Goal: Task Accomplishment & Management: Manage account settings

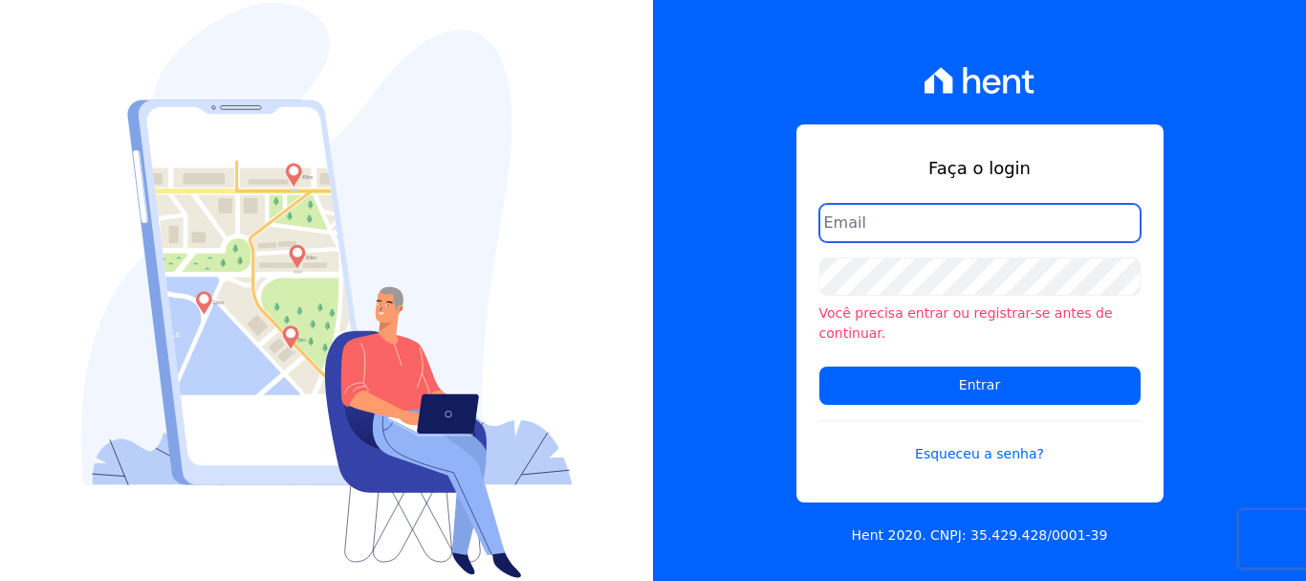
type input "[EMAIL_ADDRESS][DOMAIN_NAME]"
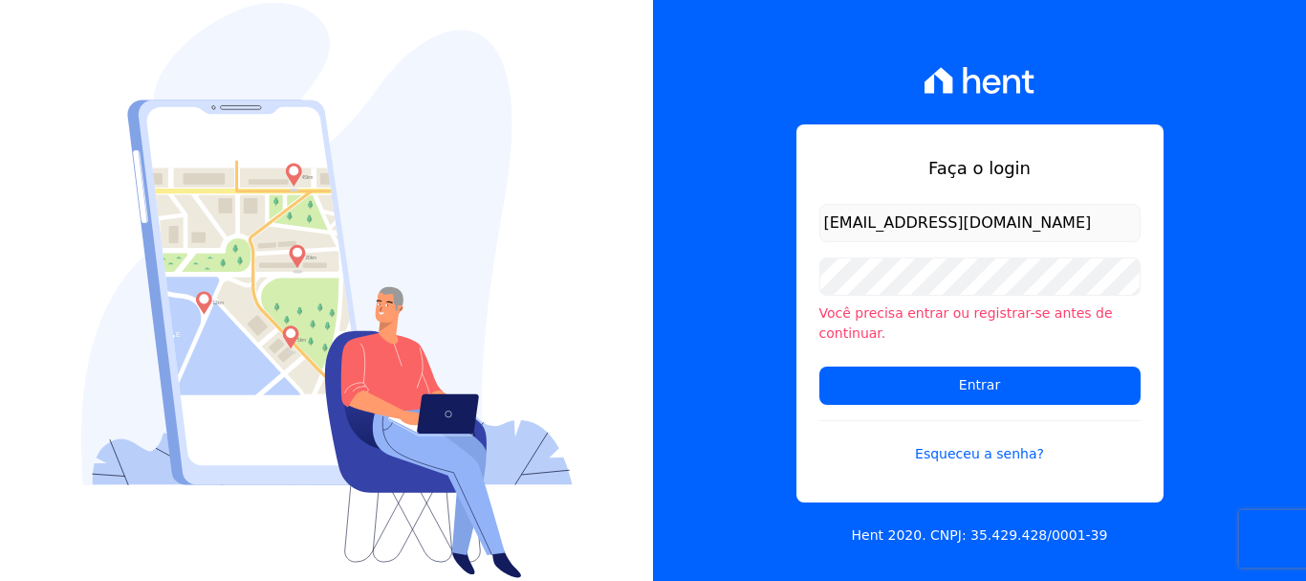
drag, startPoint x: 737, startPoint y: 345, endPoint x: 749, endPoint y: 339, distance: 13.3
click at [737, 345] on div "Faça o login giovana.cavichiollo@sejahype.com.br Você precisa entrar ou registr…" at bounding box center [979, 290] width 653 height 581
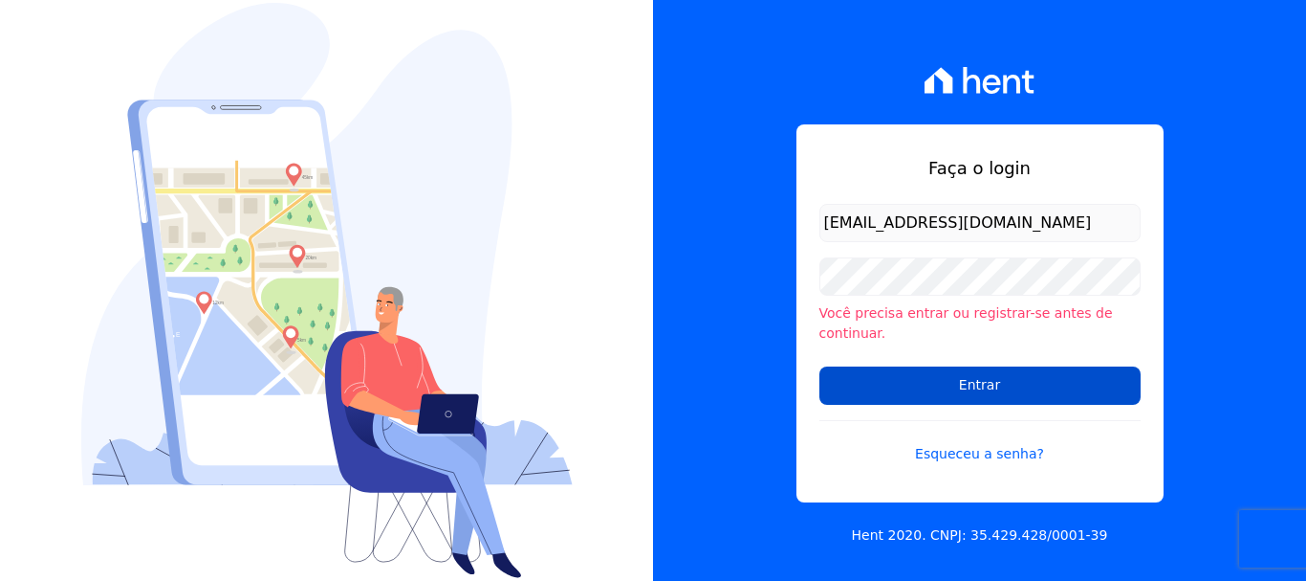
click at [982, 371] on input "Entrar" at bounding box center [980, 385] width 321 height 38
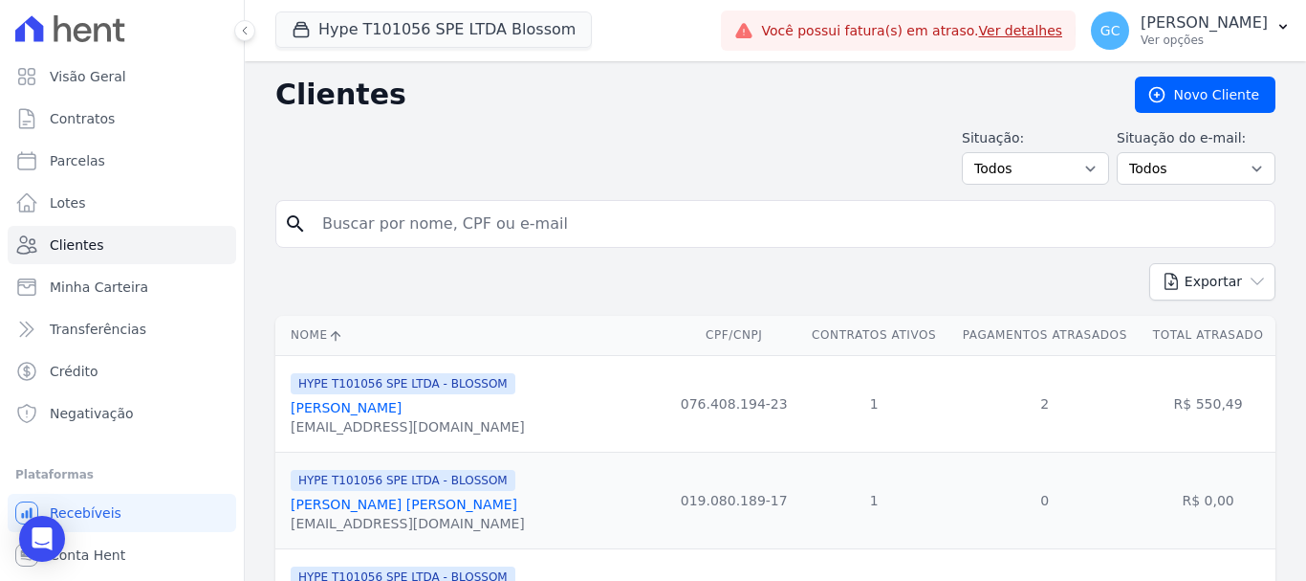
click at [463, 225] on input "search" at bounding box center [789, 224] width 956 height 38
click at [488, 33] on button "Hype T101056 SPE LTDA Blossom" at bounding box center [433, 29] width 317 height 36
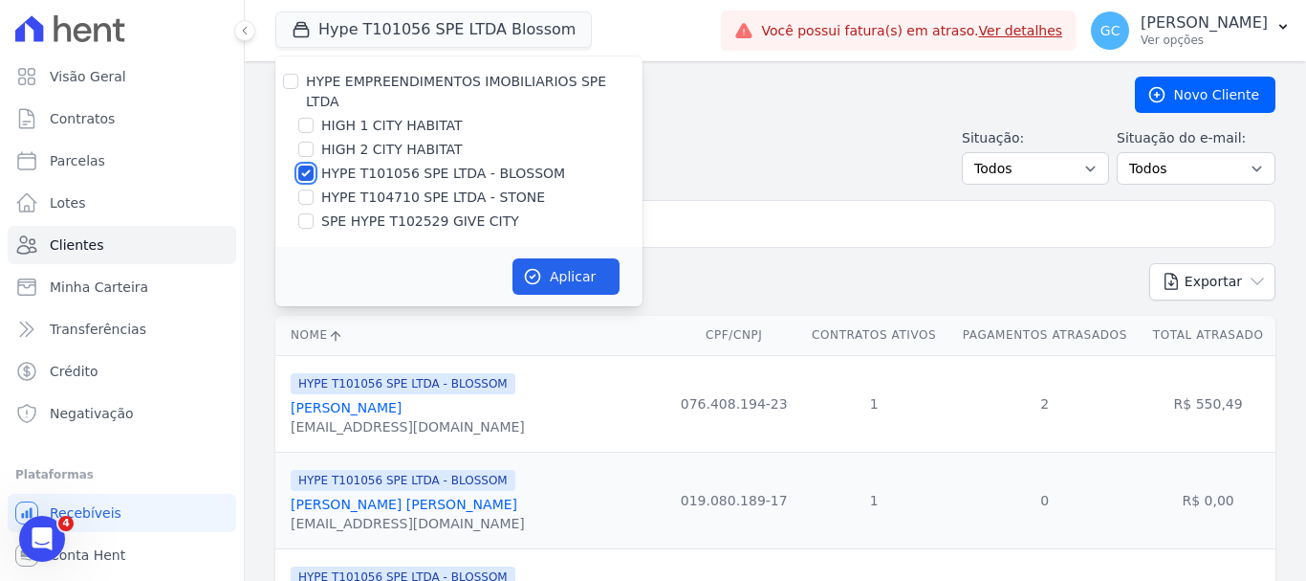
click at [304, 165] on input "HYPE T101056 SPE LTDA - BLOSSOM" at bounding box center [305, 172] width 15 height 15
checkbox input "false"
click at [308, 213] on input "SPE HYPE T102529 GIVE CITY" at bounding box center [305, 220] width 15 height 15
checkbox input "true"
click at [539, 270] on icon "button" at bounding box center [533, 277] width 14 height 14
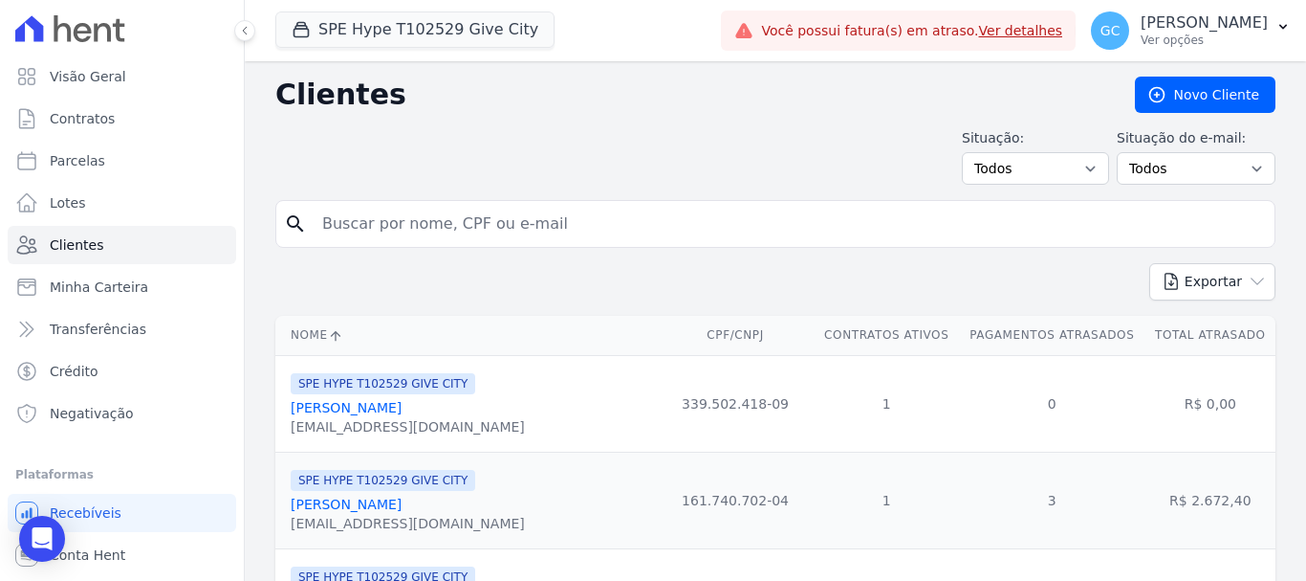
click at [511, 220] on input "search" at bounding box center [789, 224] width 956 height 38
type input "[PERSON_NAME]"
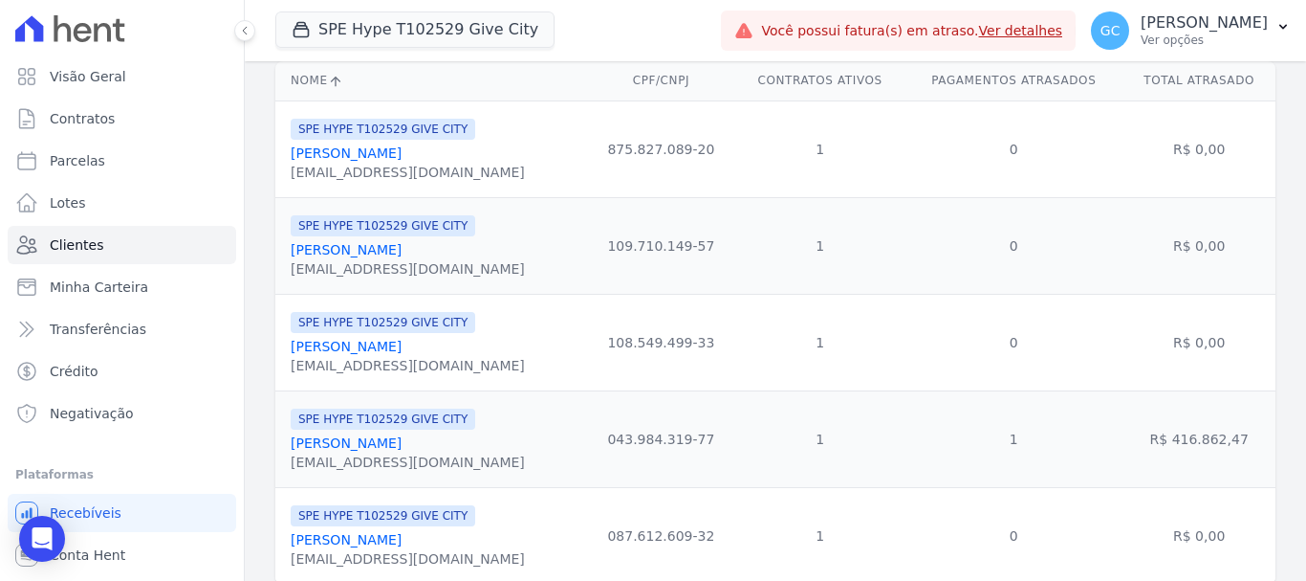
scroll to position [318, 0]
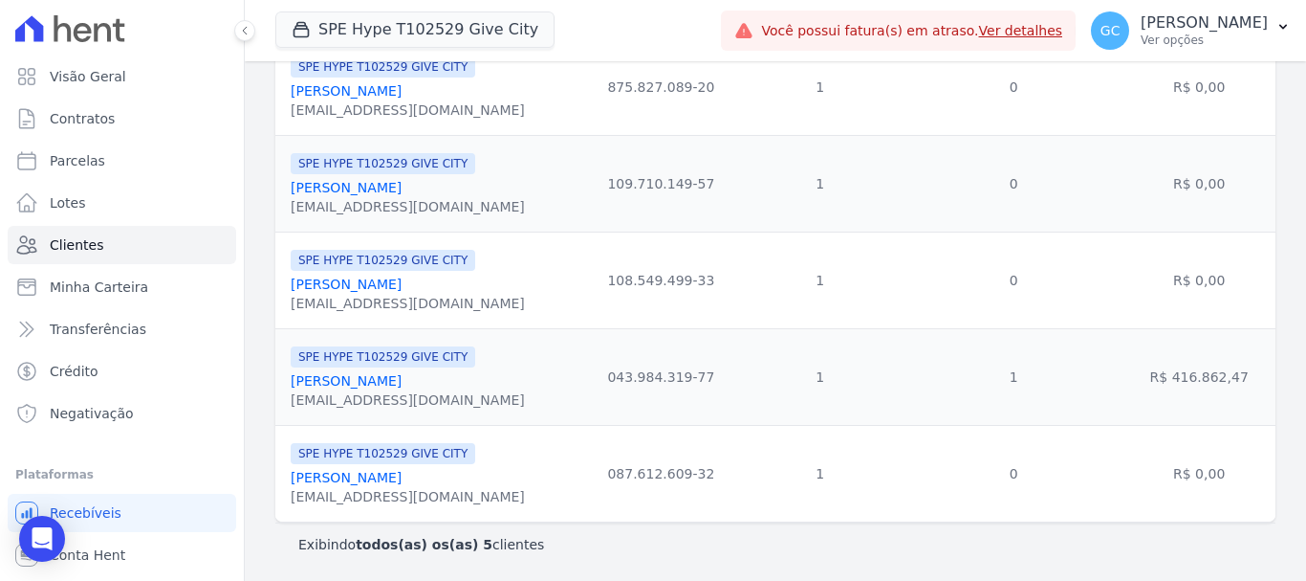
click at [402, 379] on link "[PERSON_NAME]" at bounding box center [346, 380] width 111 height 15
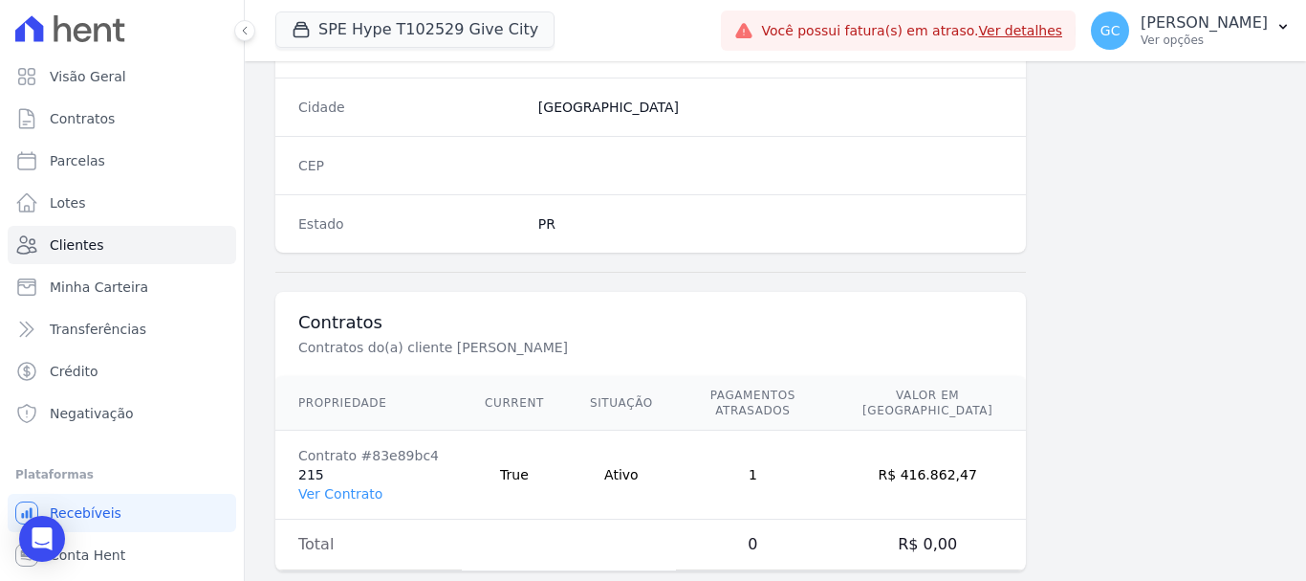
scroll to position [1209, 0]
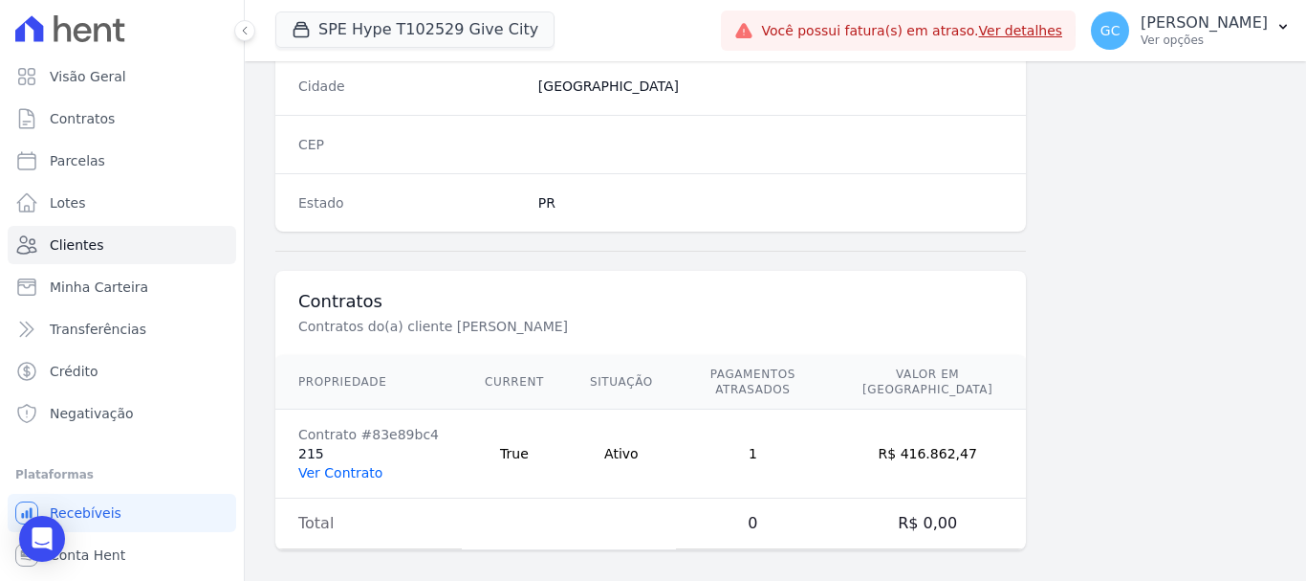
click at [336, 465] on link "Ver Contrato" at bounding box center [340, 472] width 84 height 15
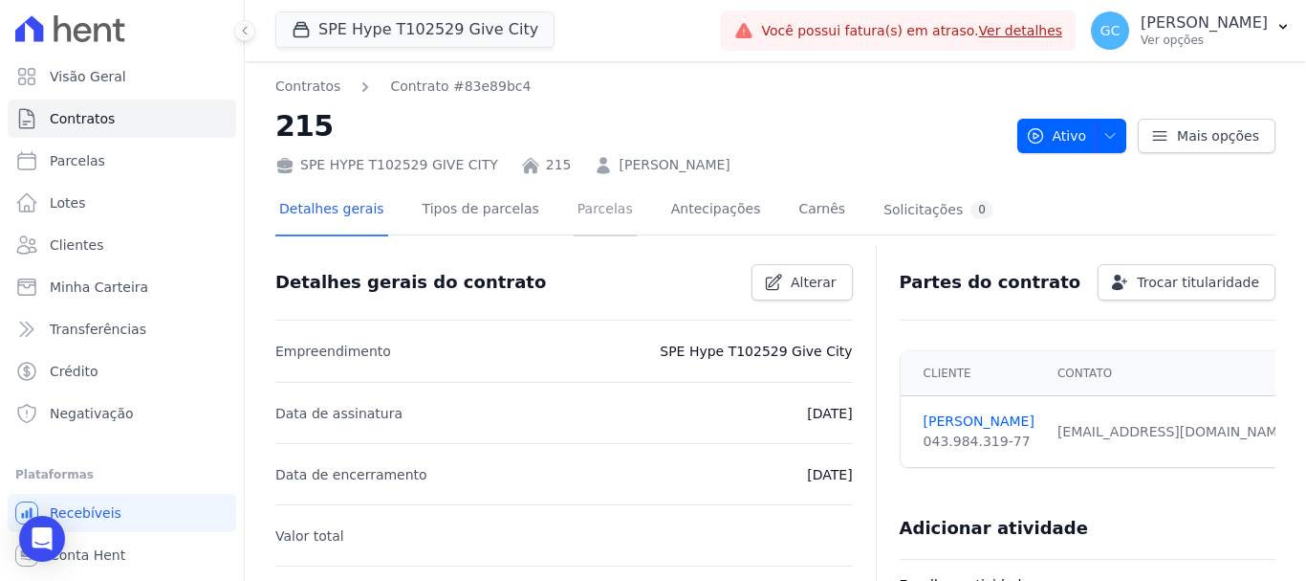
click at [587, 217] on link "Parcelas" at bounding box center [605, 211] width 63 height 51
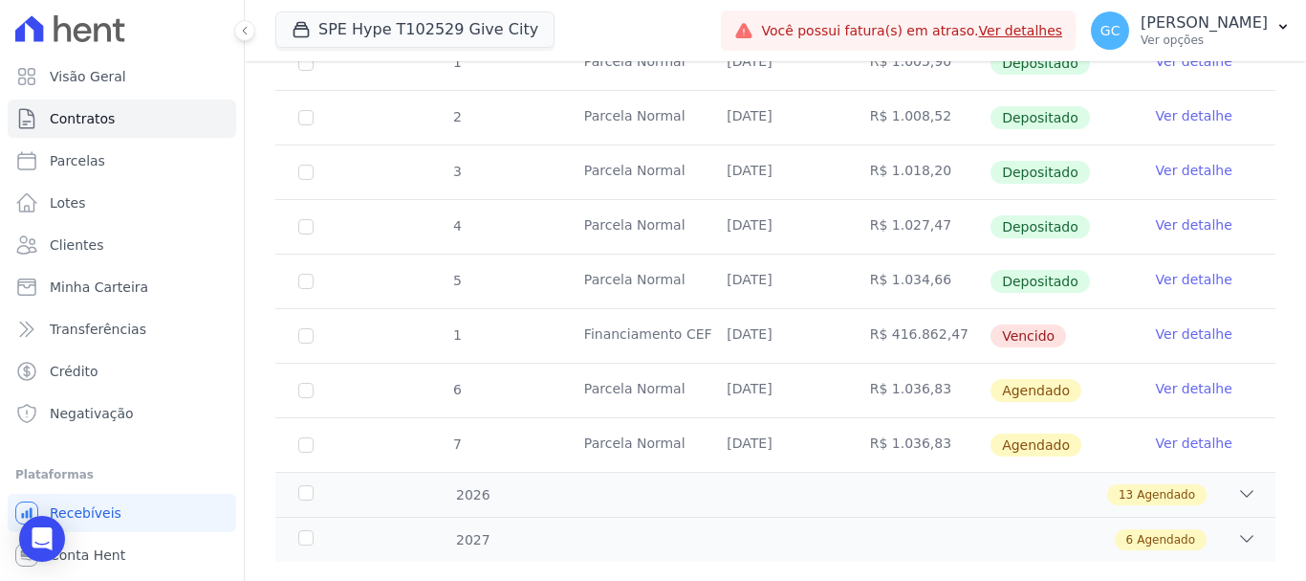
scroll to position [405, 0]
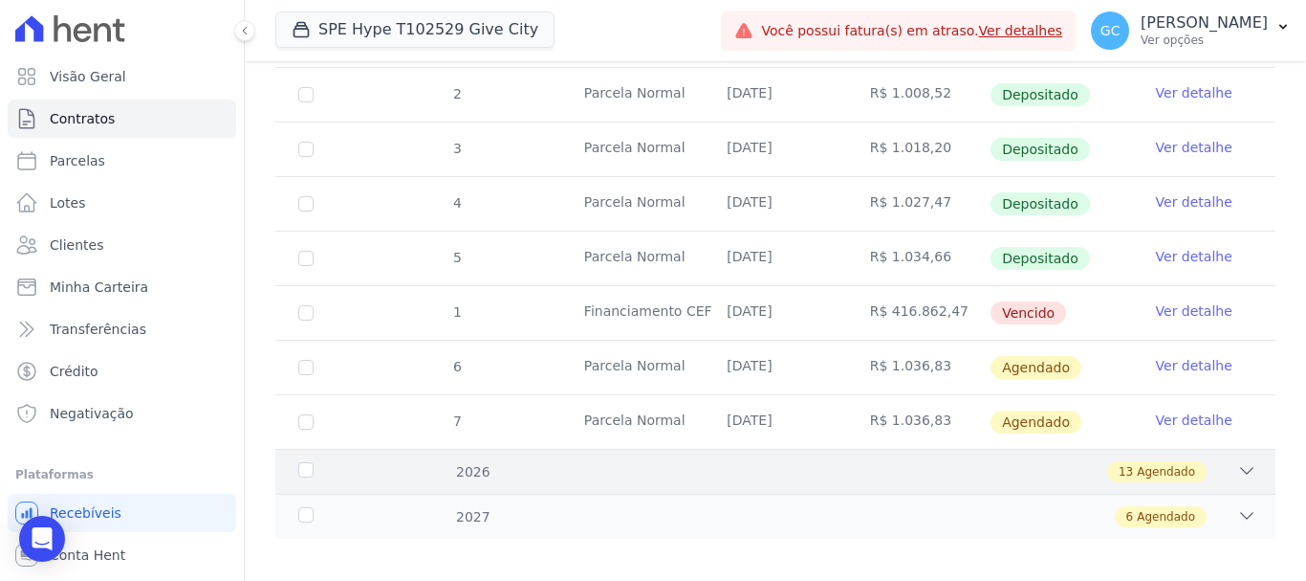
click at [654, 461] on div "13 Agendado" at bounding box center [824, 471] width 865 height 21
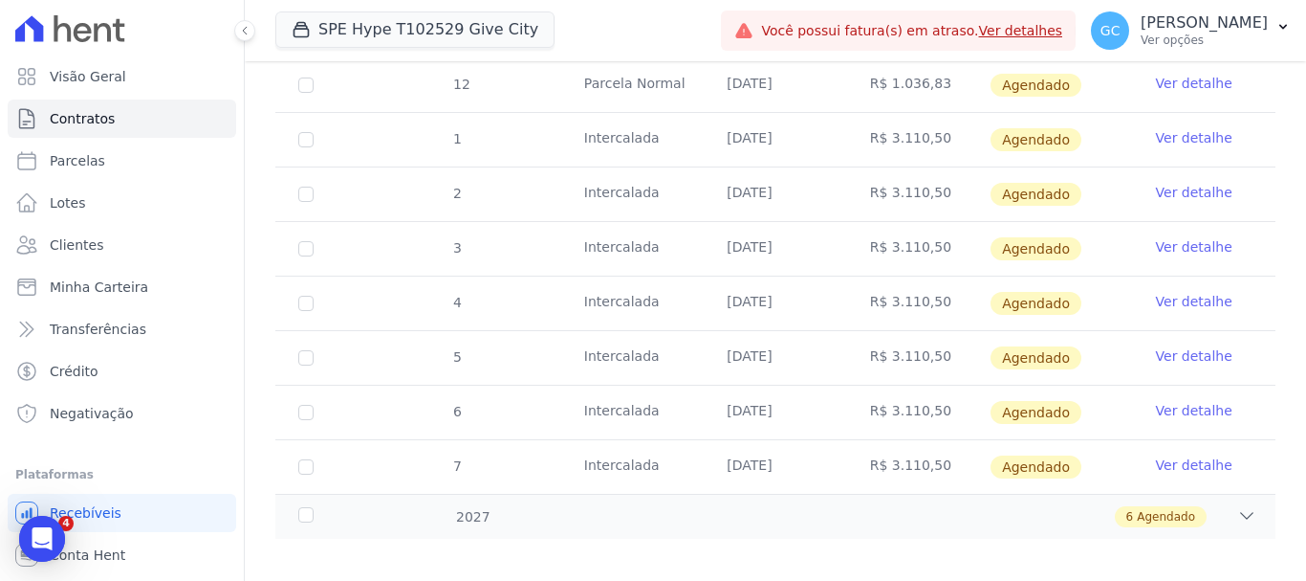
scroll to position [0, 0]
click at [606, 506] on div "6 Agendado" at bounding box center [824, 516] width 865 height 21
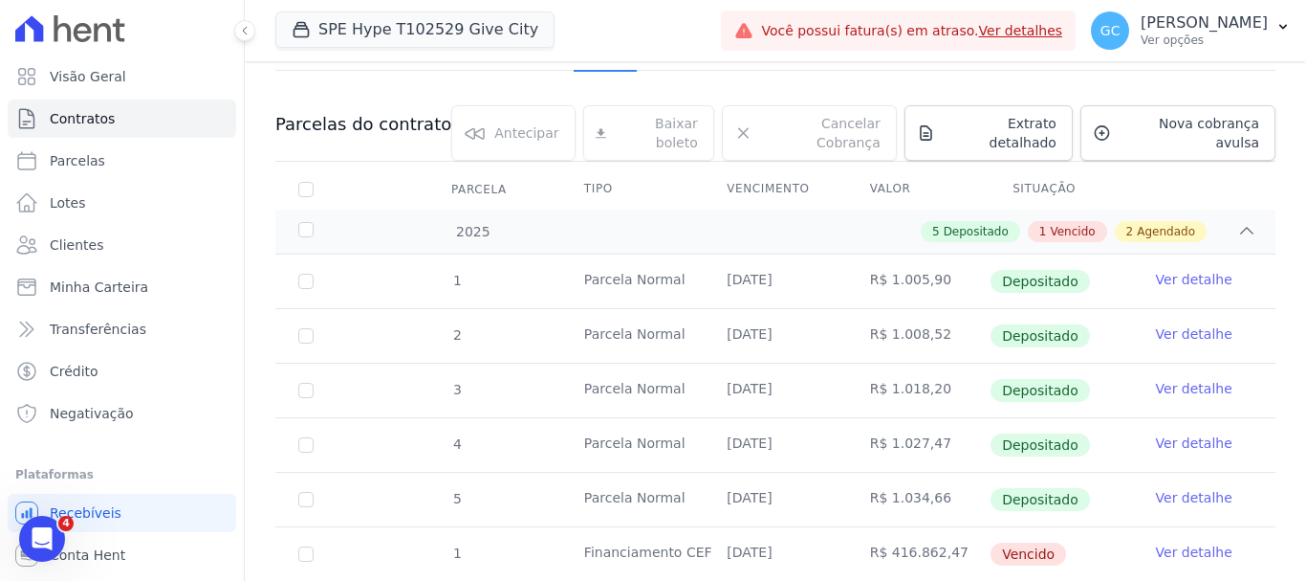
scroll to position [198, 0]
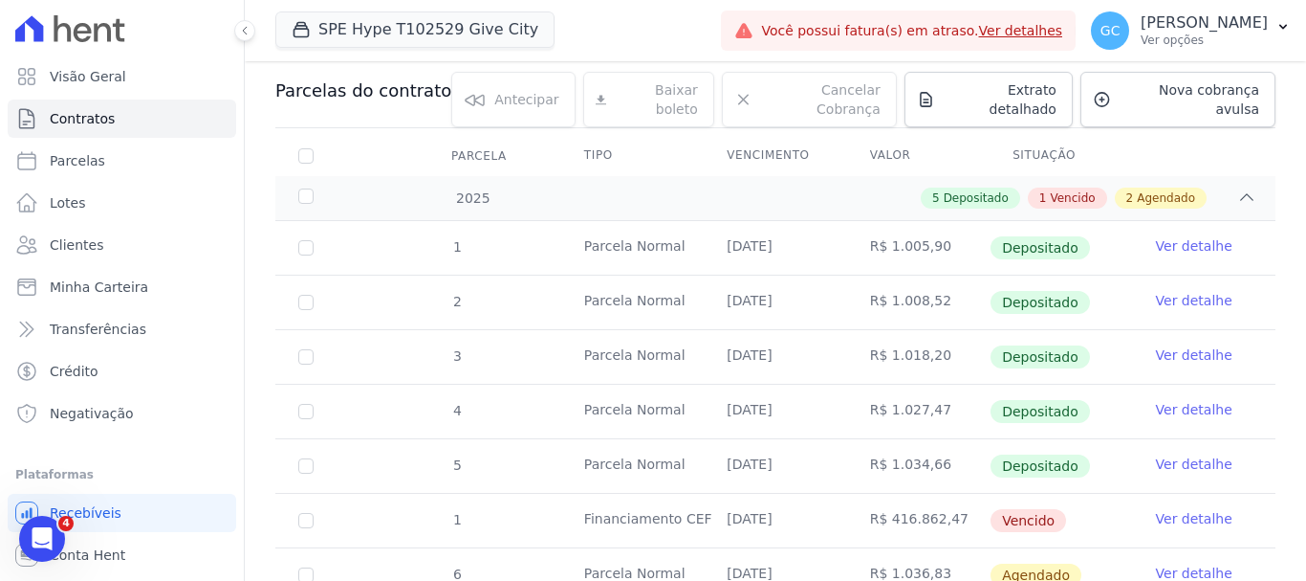
click at [1181, 509] on link "Ver detalhe" at bounding box center [1194, 518] width 77 height 19
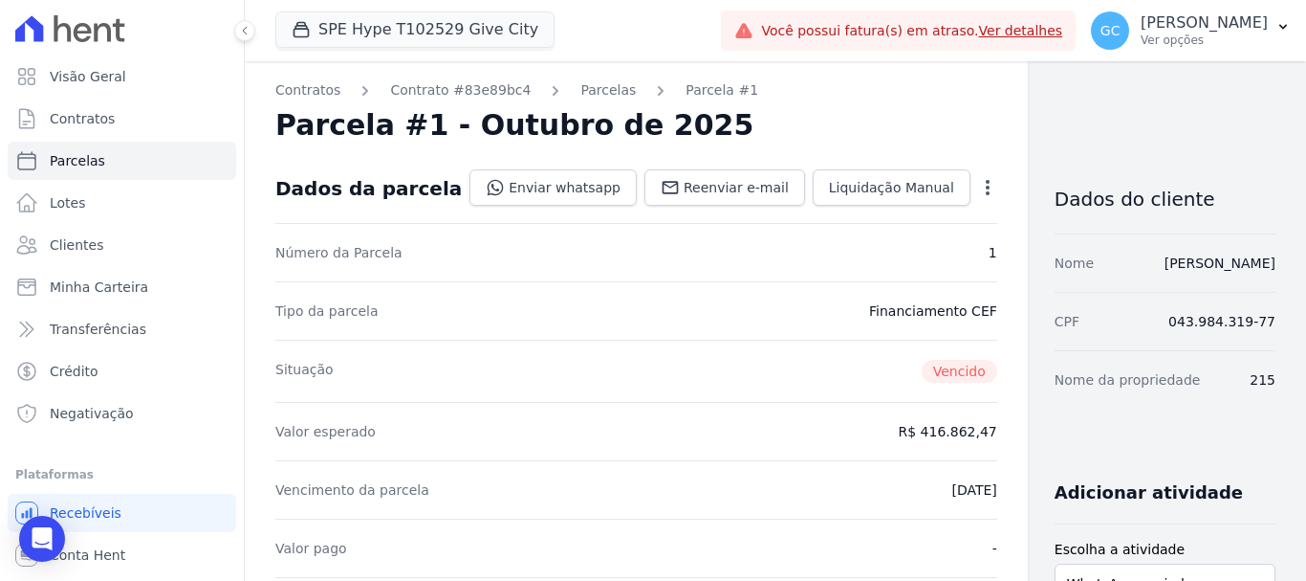
click at [978, 182] on icon "button" at bounding box center [987, 187] width 19 height 19
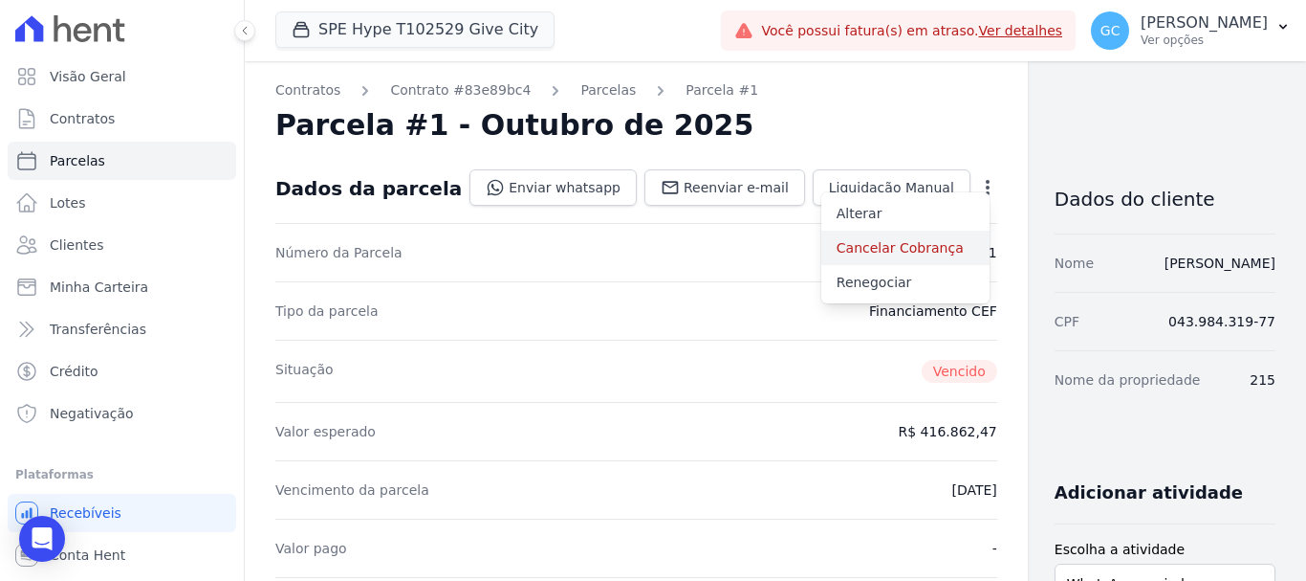
click at [865, 246] on link "Cancelar Cobrança" at bounding box center [906, 247] width 168 height 34
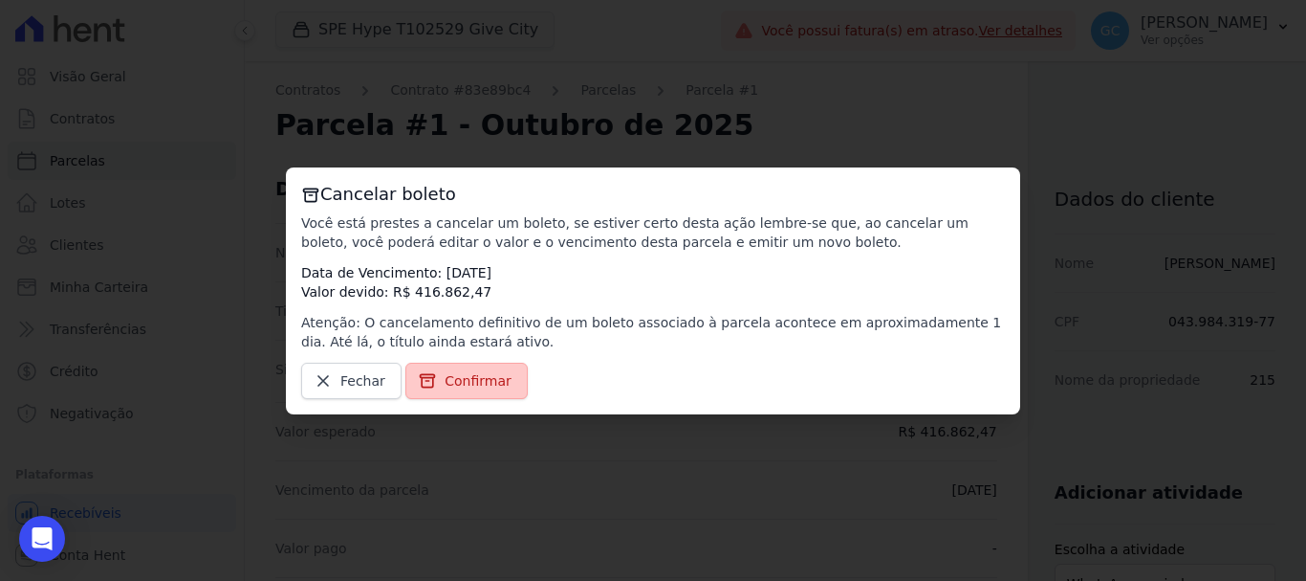
click at [435, 372] on link "Confirmar" at bounding box center [466, 380] width 122 height 36
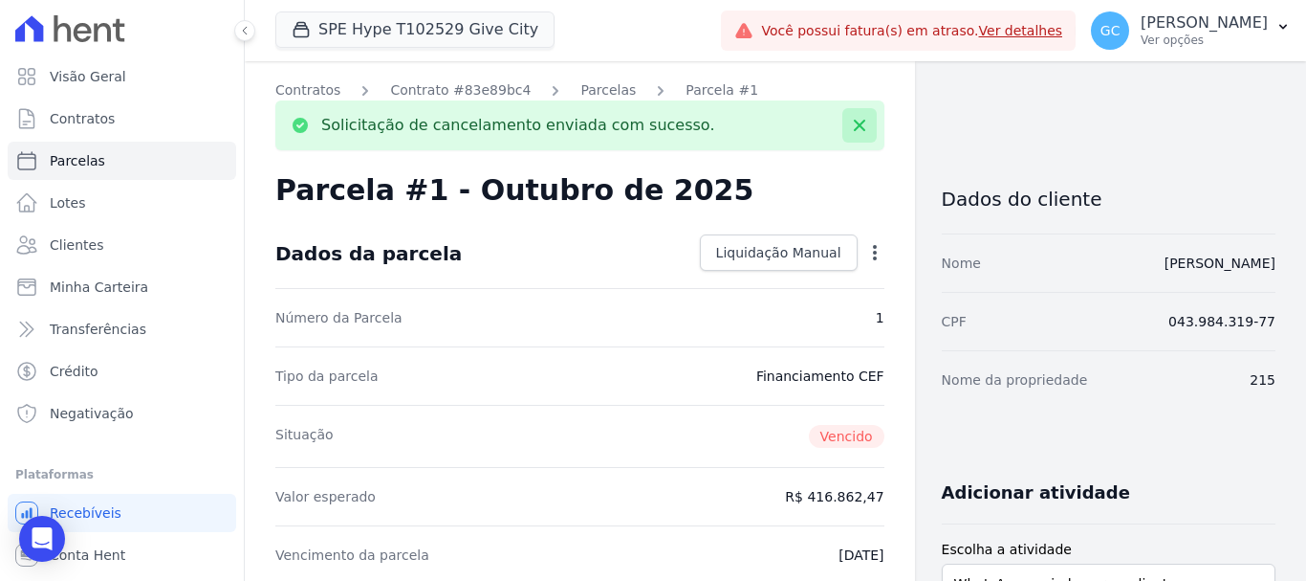
click at [854, 128] on icon at bounding box center [859, 125] width 11 height 11
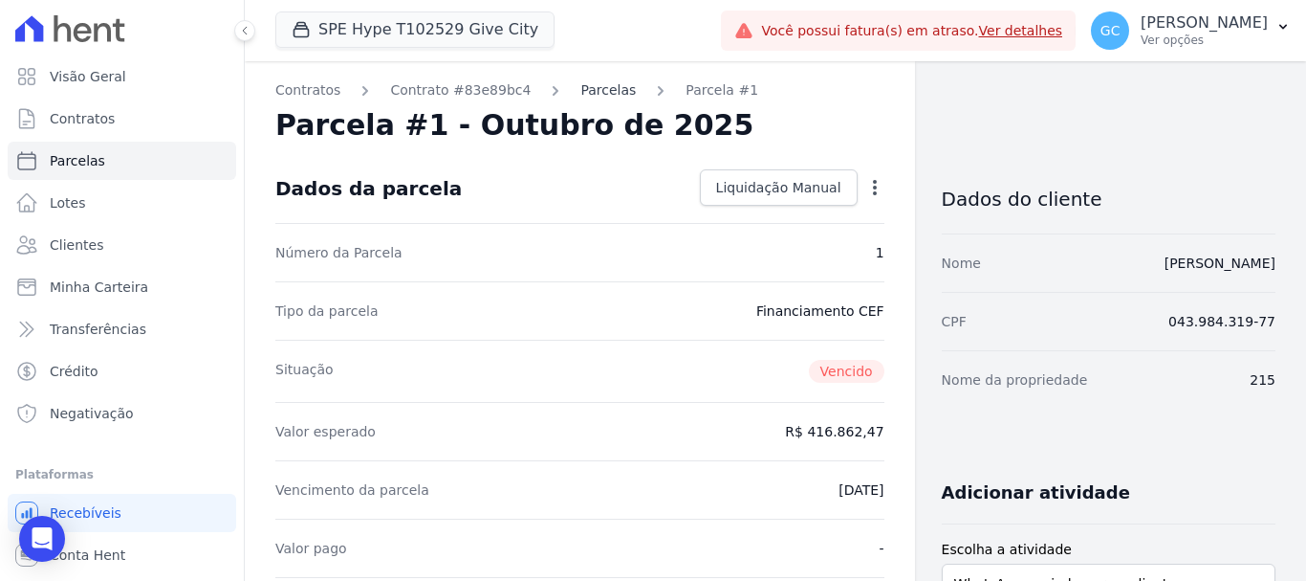
click at [590, 92] on link "Parcelas" at bounding box center [608, 90] width 55 height 20
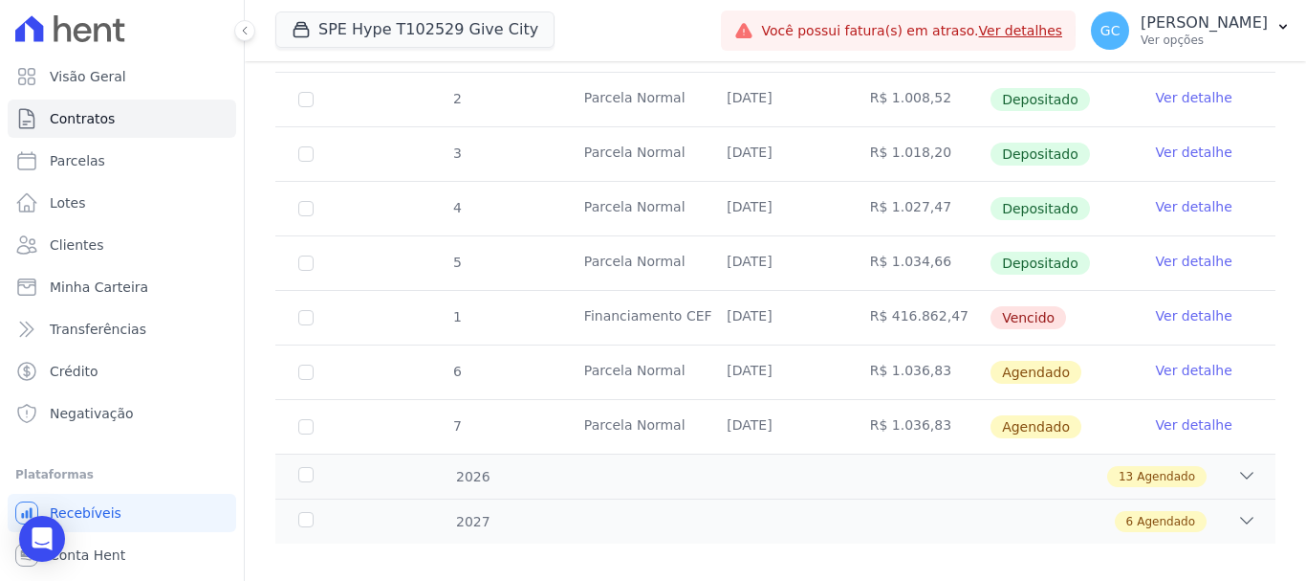
scroll to position [405, 0]
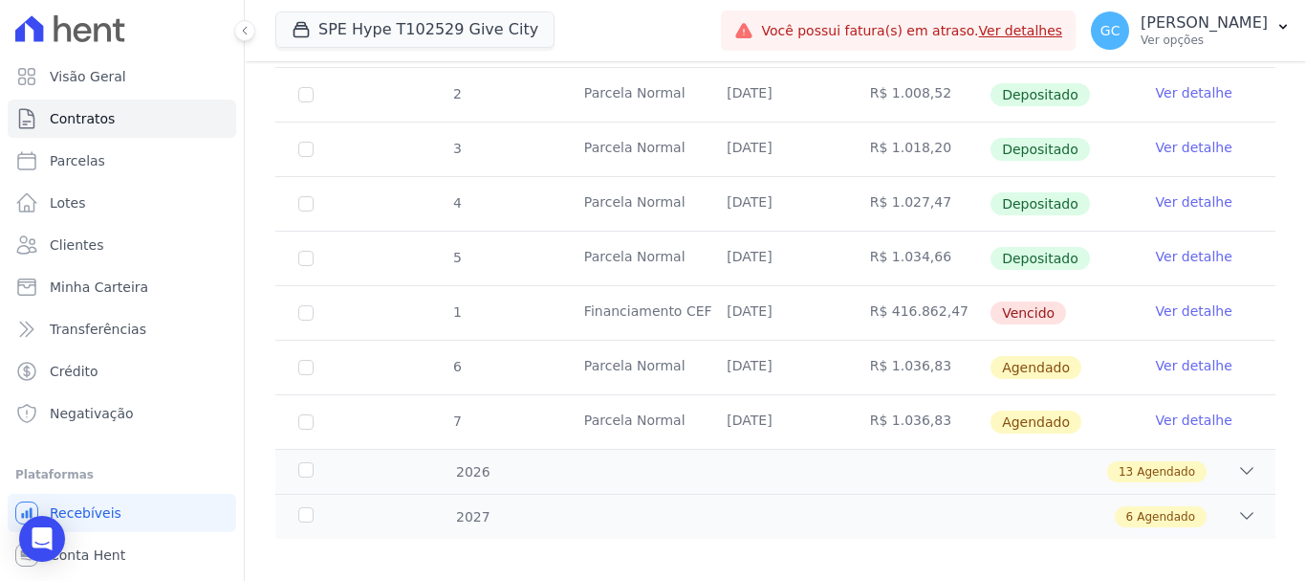
drag, startPoint x: 720, startPoint y: 241, endPoint x: 800, endPoint y: 240, distance: 80.3
click at [800, 240] on td "[DATE]" at bounding box center [775, 258] width 142 height 54
click at [885, 233] on td "R$ 1.034,66" at bounding box center [918, 258] width 142 height 54
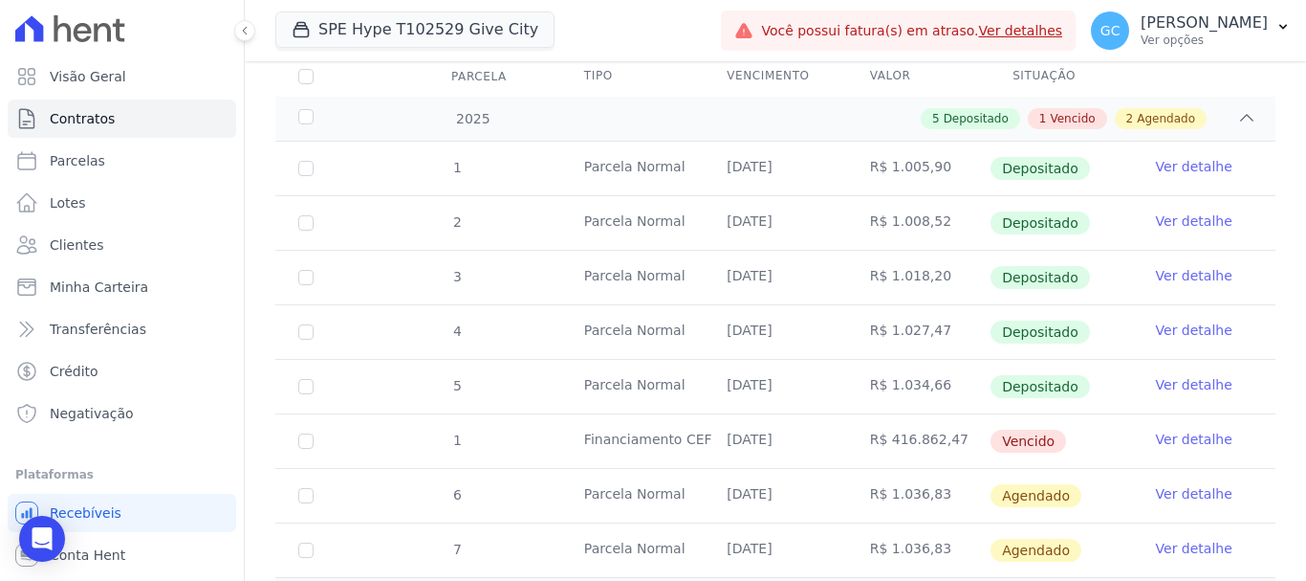
scroll to position [310, 0]
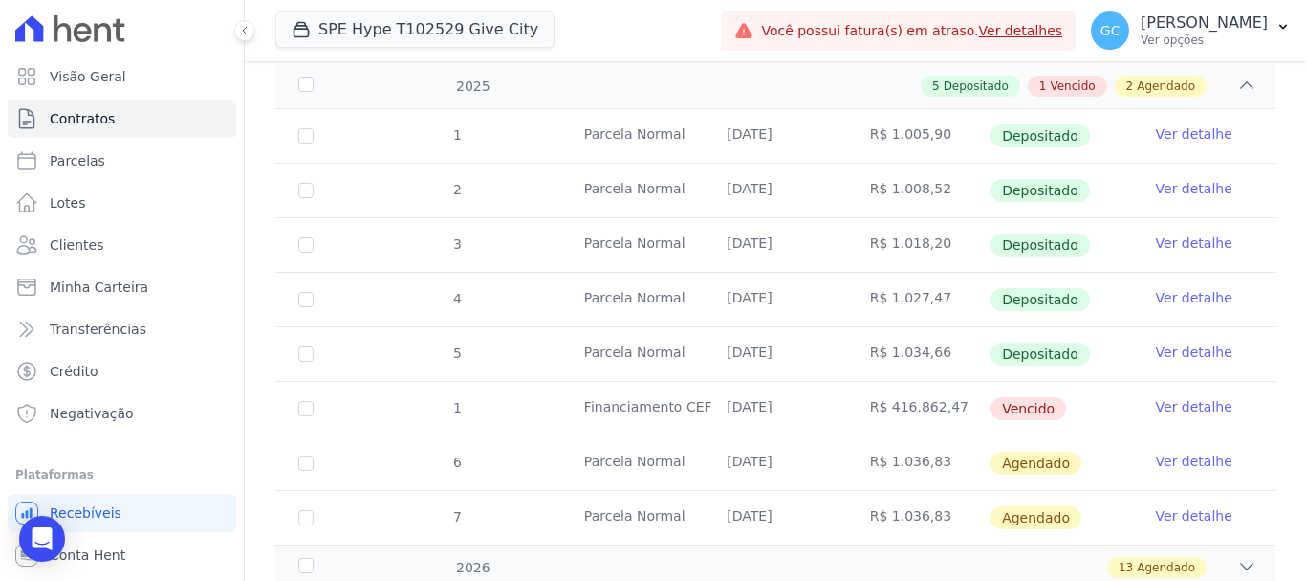
drag, startPoint x: 761, startPoint y: 331, endPoint x: 813, endPoint y: 336, distance: 51.9
click at [813, 336] on td "[DATE]" at bounding box center [775, 354] width 142 height 54
click at [822, 344] on td "[DATE]" at bounding box center [775, 354] width 142 height 54
click at [54, 535] on div "Open Intercom Messenger" at bounding box center [42, 539] width 51 height 51
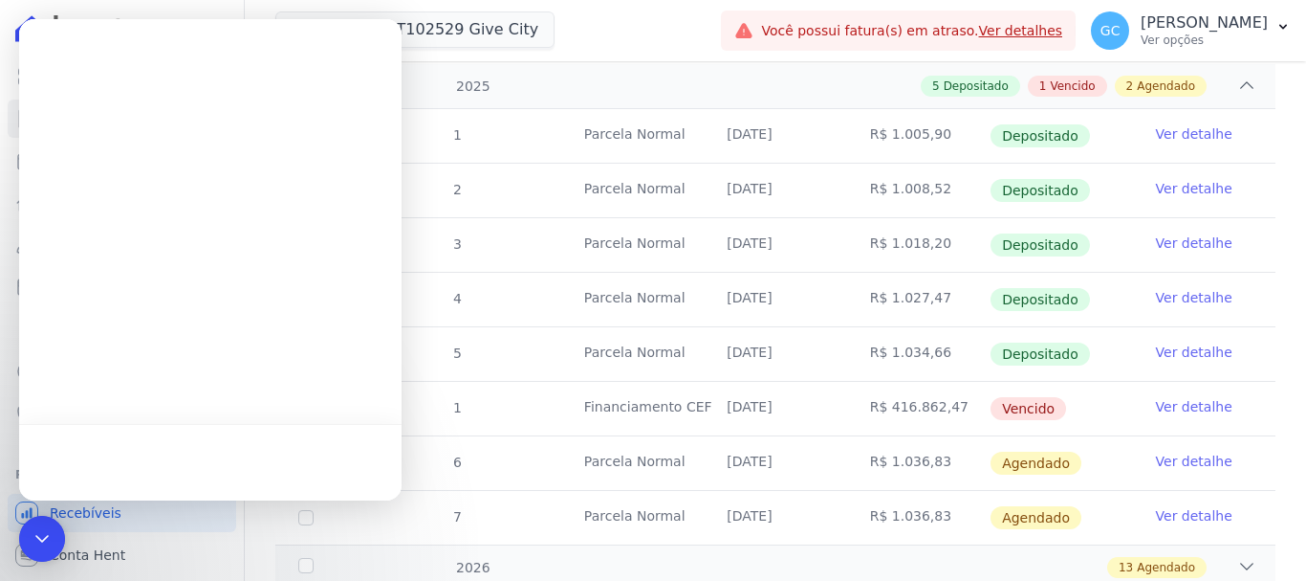
scroll to position [0, 0]
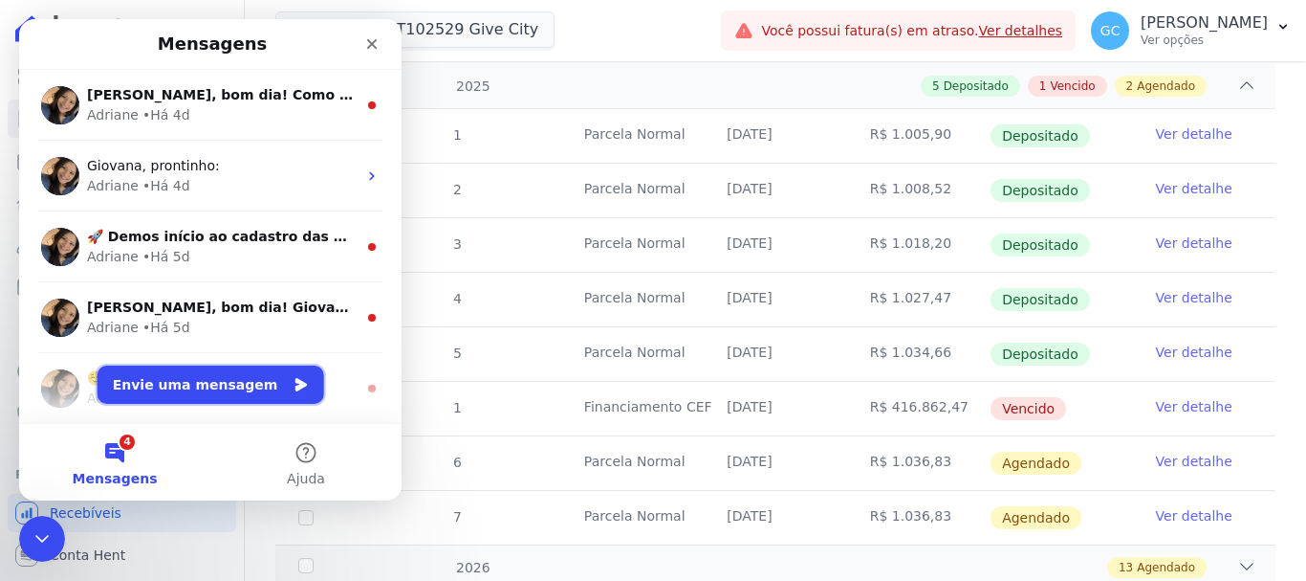
click at [232, 386] on button "Envie uma mensagem" at bounding box center [211, 384] width 227 height 38
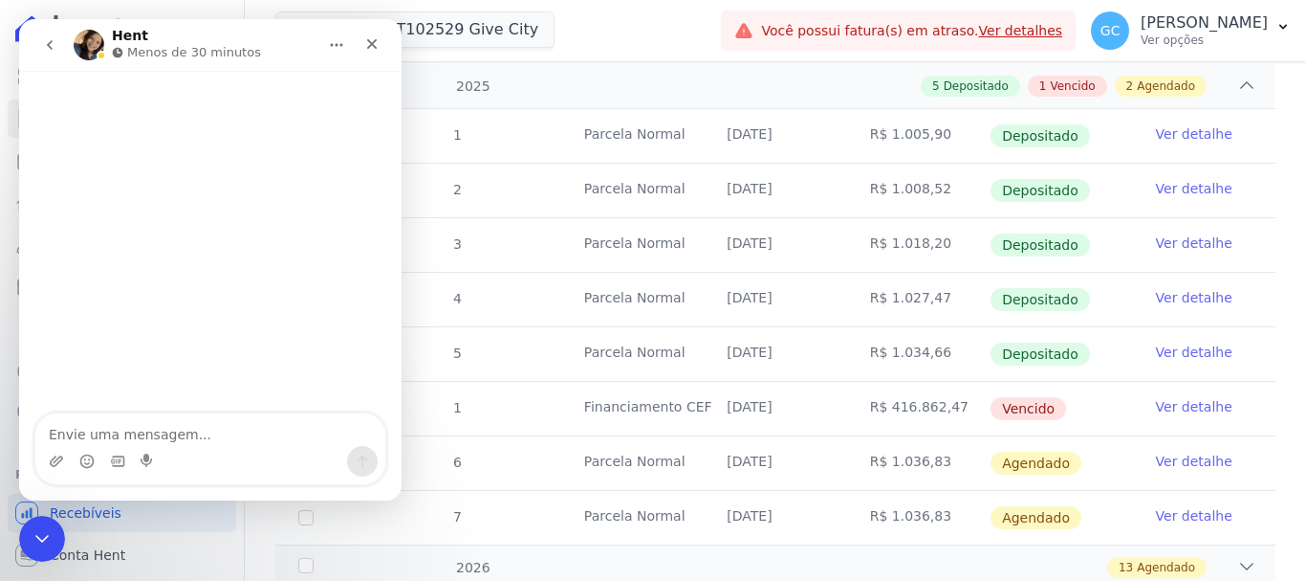
click at [217, 441] on textarea "Envie uma mensagem..." at bounding box center [210, 429] width 350 height 33
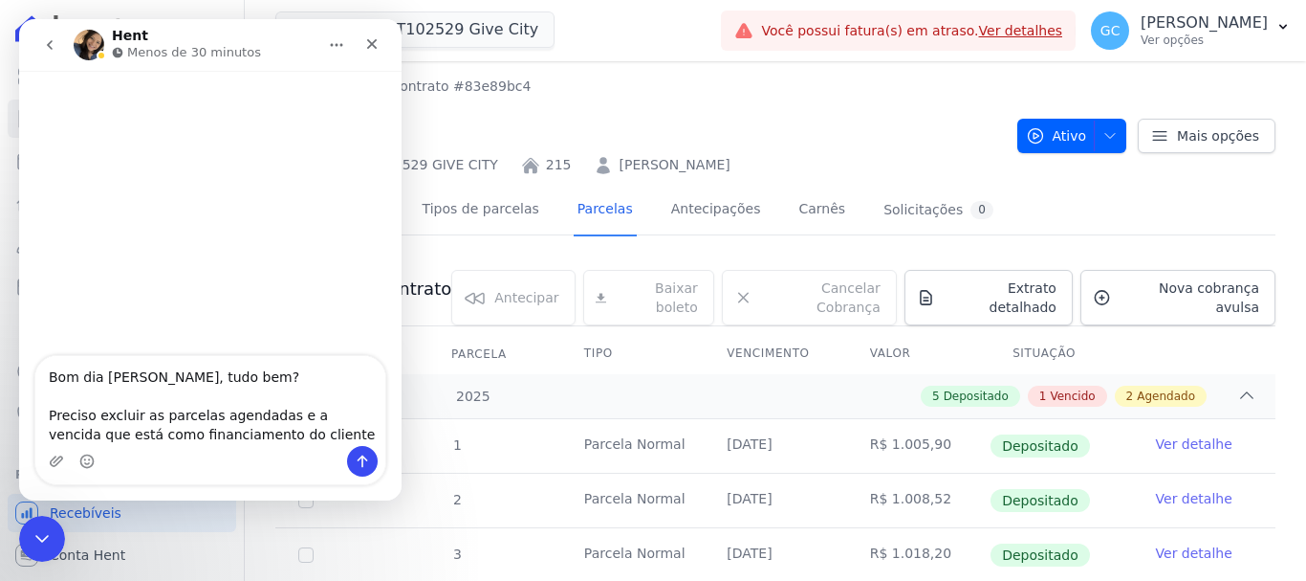
drag, startPoint x: 762, startPoint y: 163, endPoint x: 589, endPoint y: 164, distance: 173.1
click at [589, 164] on div "SPE HYPE T102529 GIVE CITY 215 [PERSON_NAME]" at bounding box center [638, 161] width 727 height 28
copy link "[PERSON_NAME]"
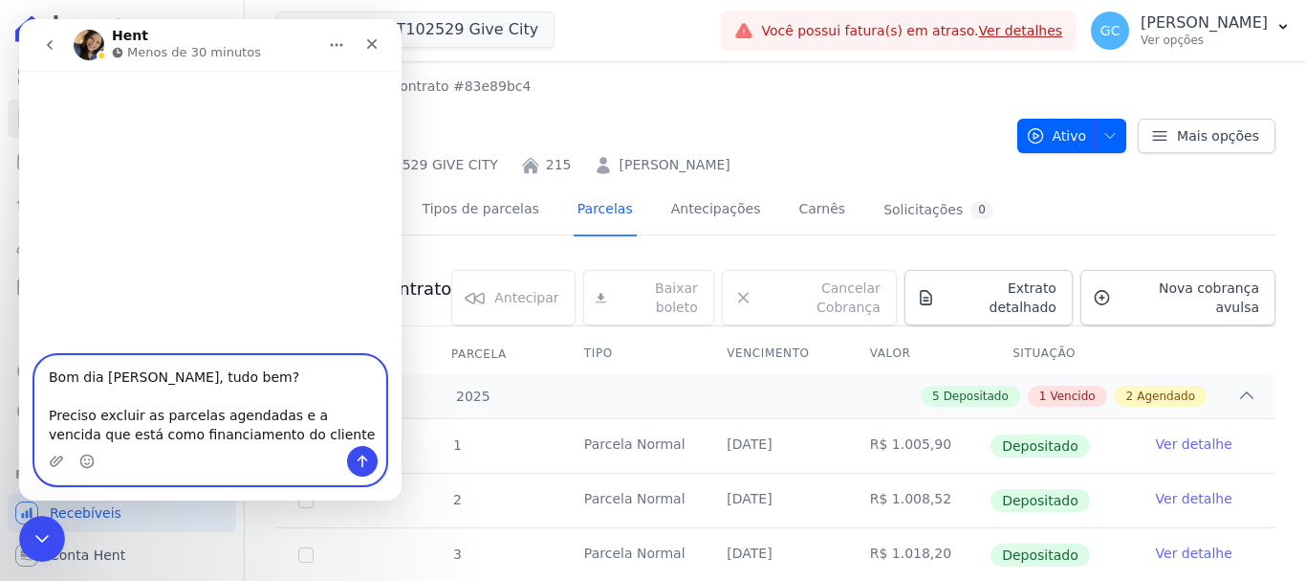
click at [315, 436] on textarea "Bom dia [PERSON_NAME], tudo bem? Preciso excluir as parcelas agendadas e a venc…" at bounding box center [210, 401] width 350 height 90
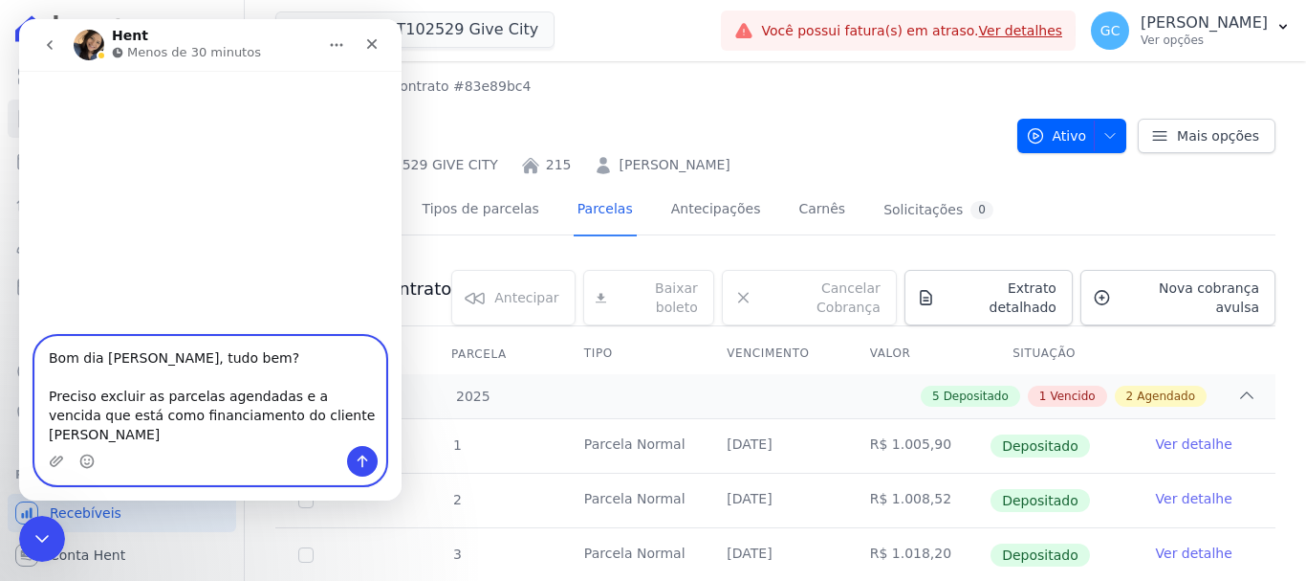
click at [261, 432] on textarea "Bom dia [PERSON_NAME], tudo bem? Preciso excluir as parcelas agendadas e a venc…" at bounding box center [210, 391] width 350 height 109
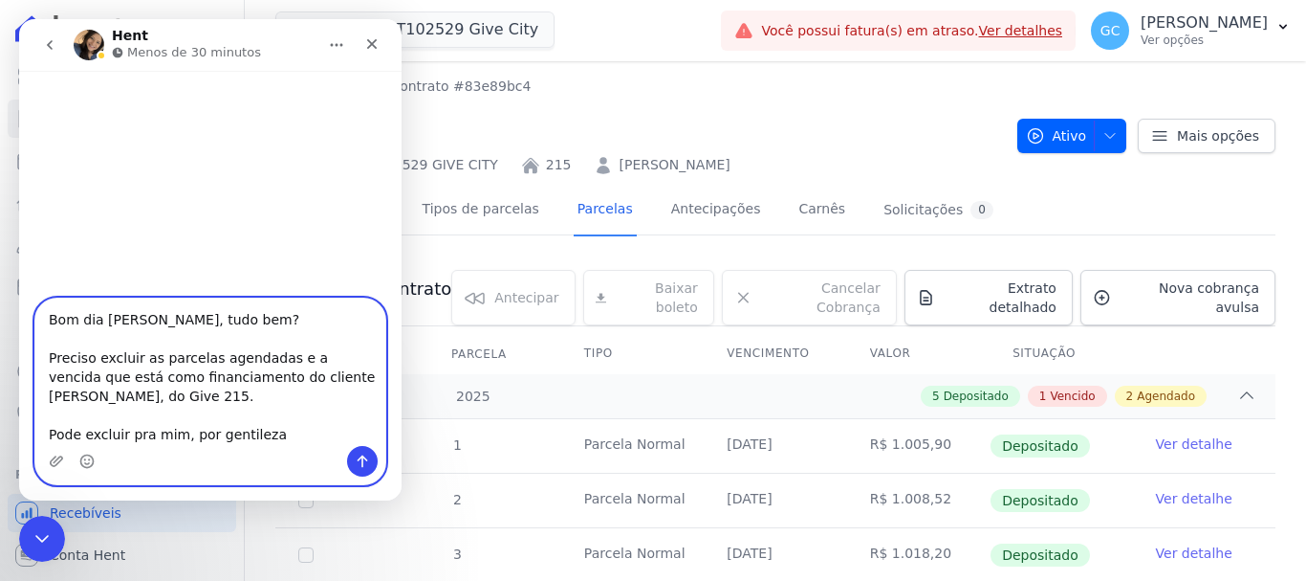
type textarea "Bom dia [PERSON_NAME], tudo bem? Preciso excluir as parcelas agendadas e a venc…"
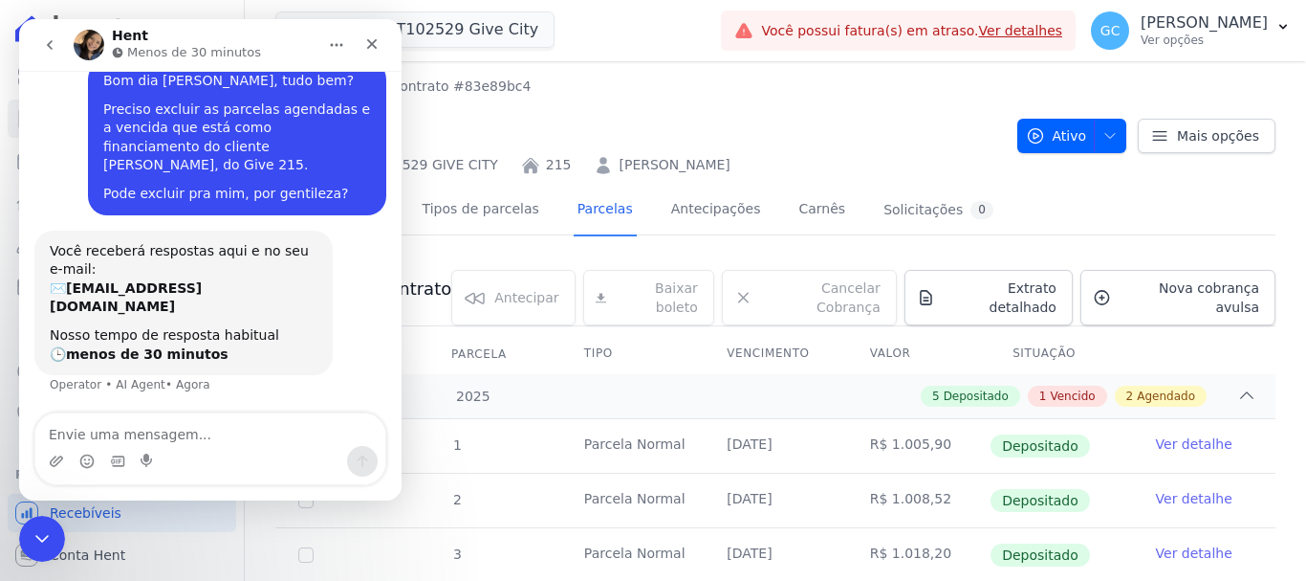
scroll to position [52, 0]
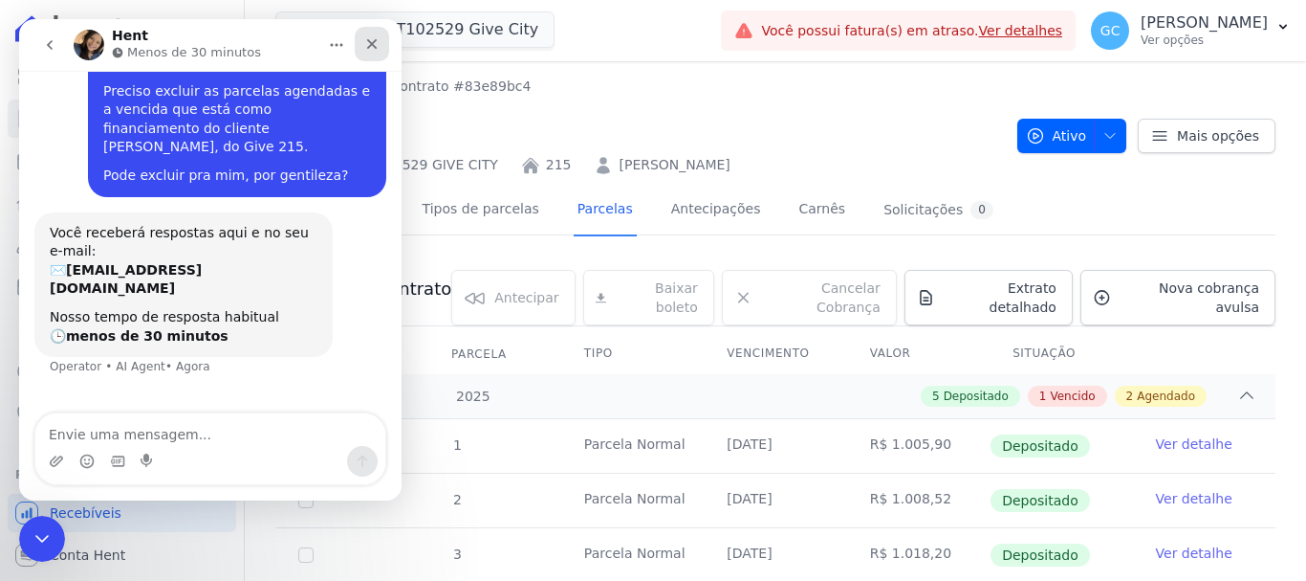
click at [371, 48] on icon "Fechar" at bounding box center [371, 43] width 15 height 15
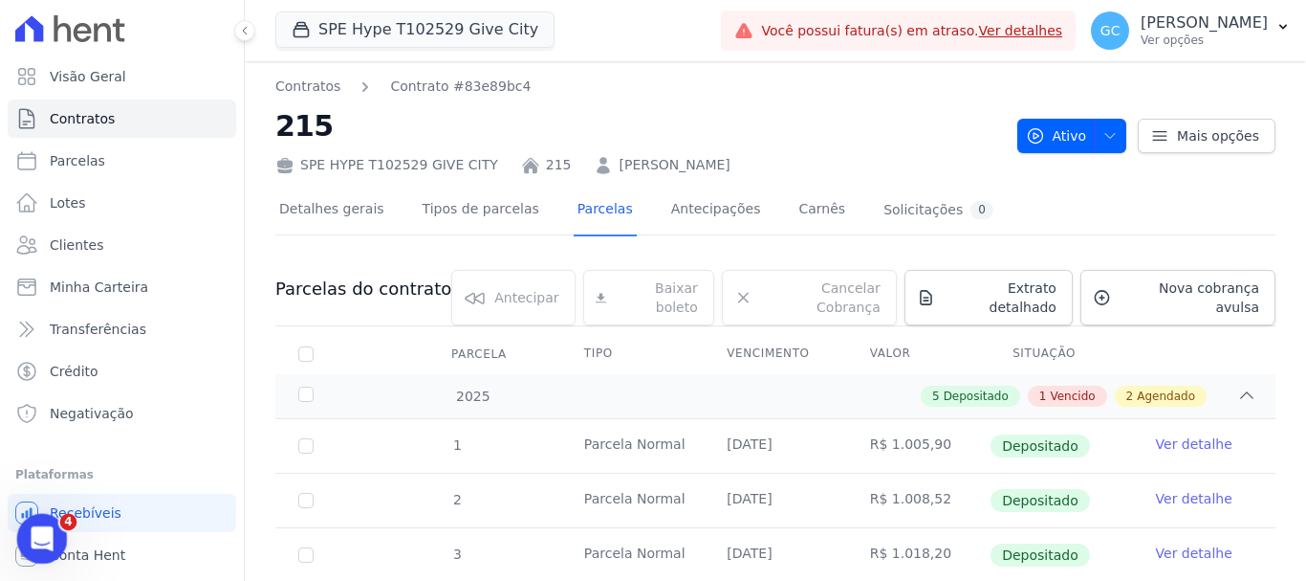
click at [47, 525] on div "Abertura do Messenger da Intercom" at bounding box center [39, 535] width 63 height 63
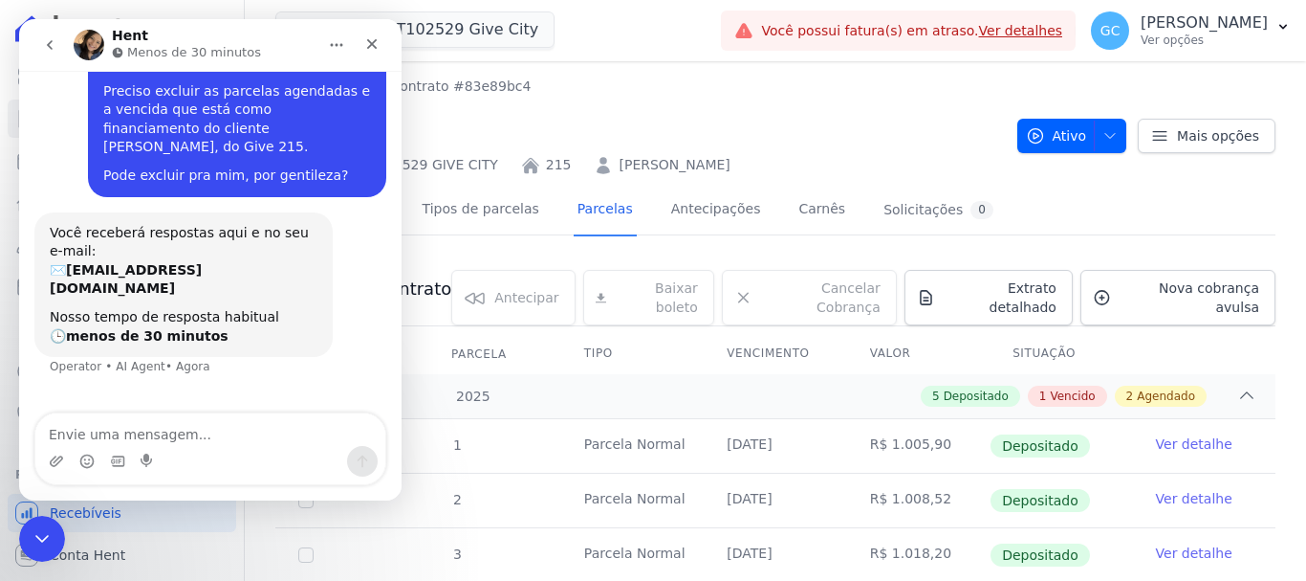
click at [45, 43] on icon "go back" at bounding box center [49, 44] width 15 height 15
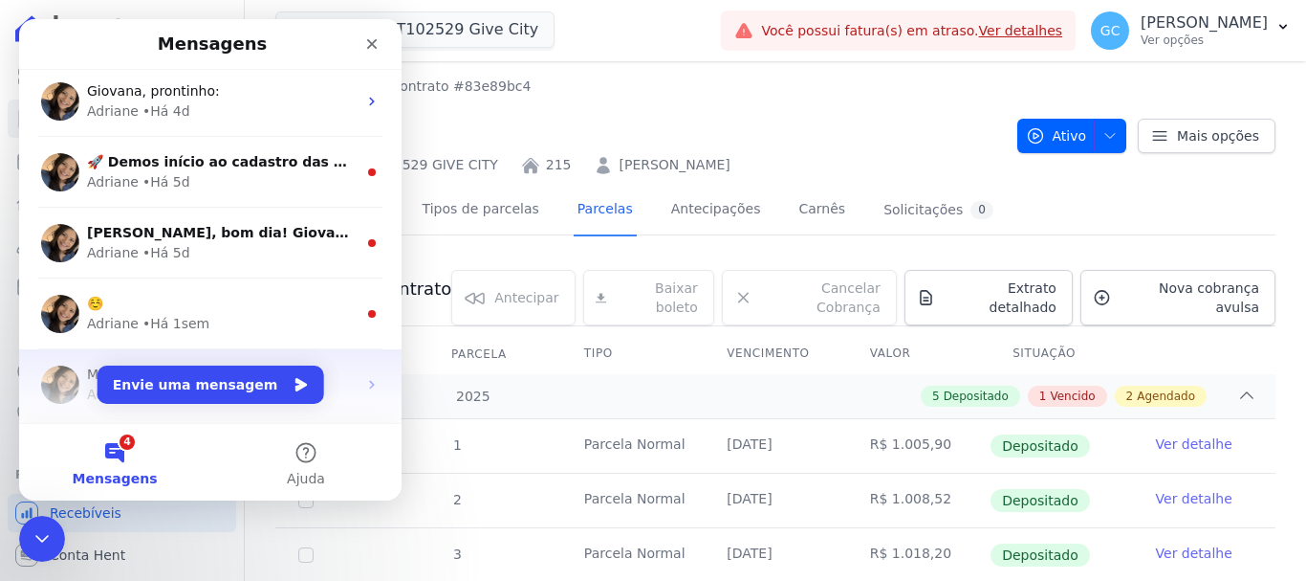
scroll to position [0, 0]
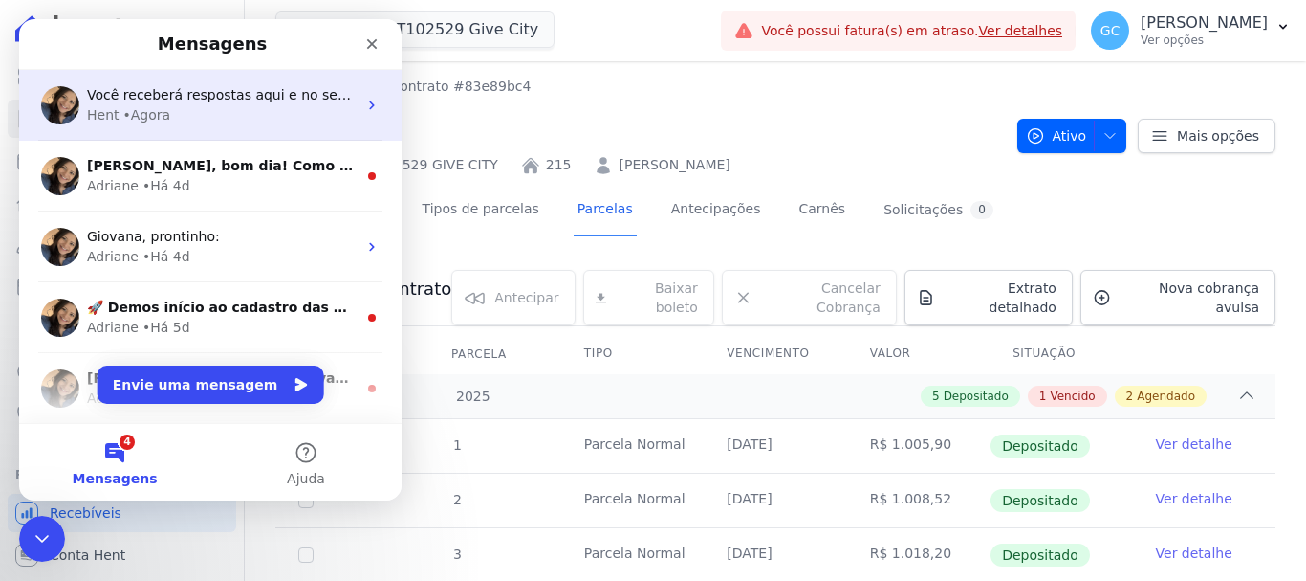
click at [243, 116] on div "Hent • Agora" at bounding box center [222, 115] width 270 height 20
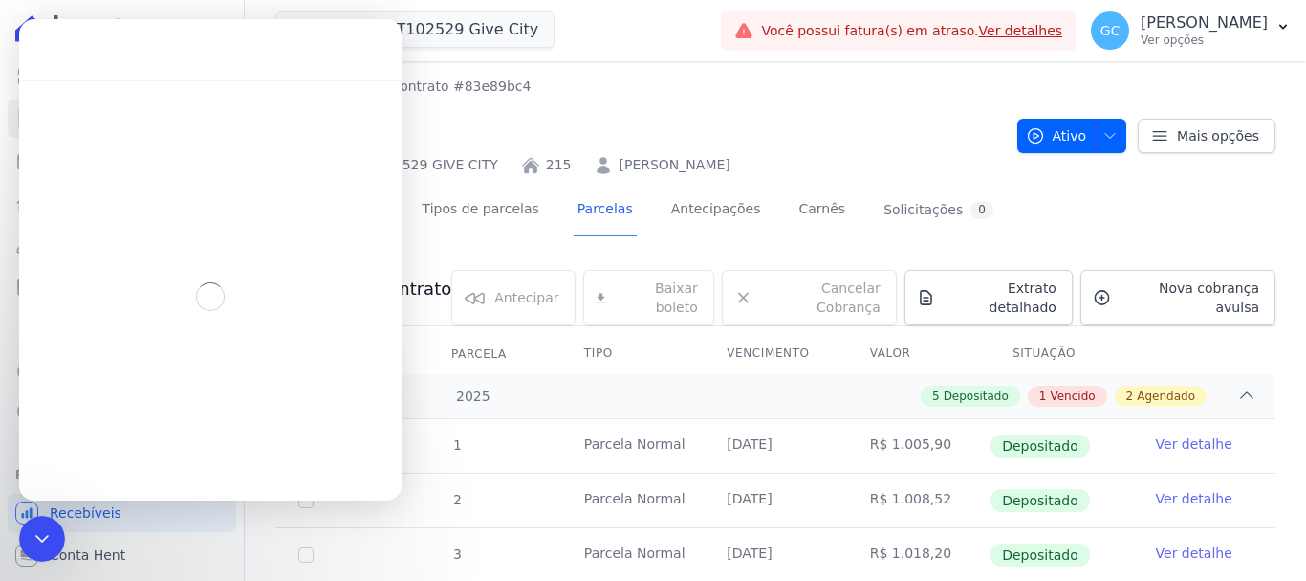
scroll to position [52, 0]
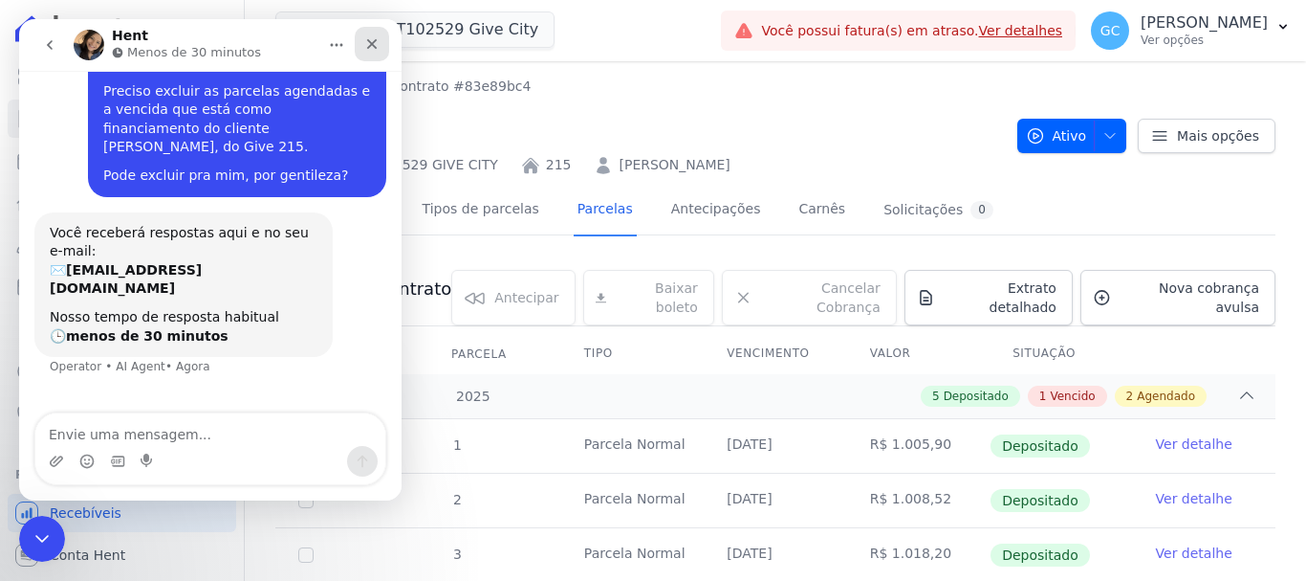
click at [373, 39] on icon "Fechar" at bounding box center [371, 43] width 15 height 15
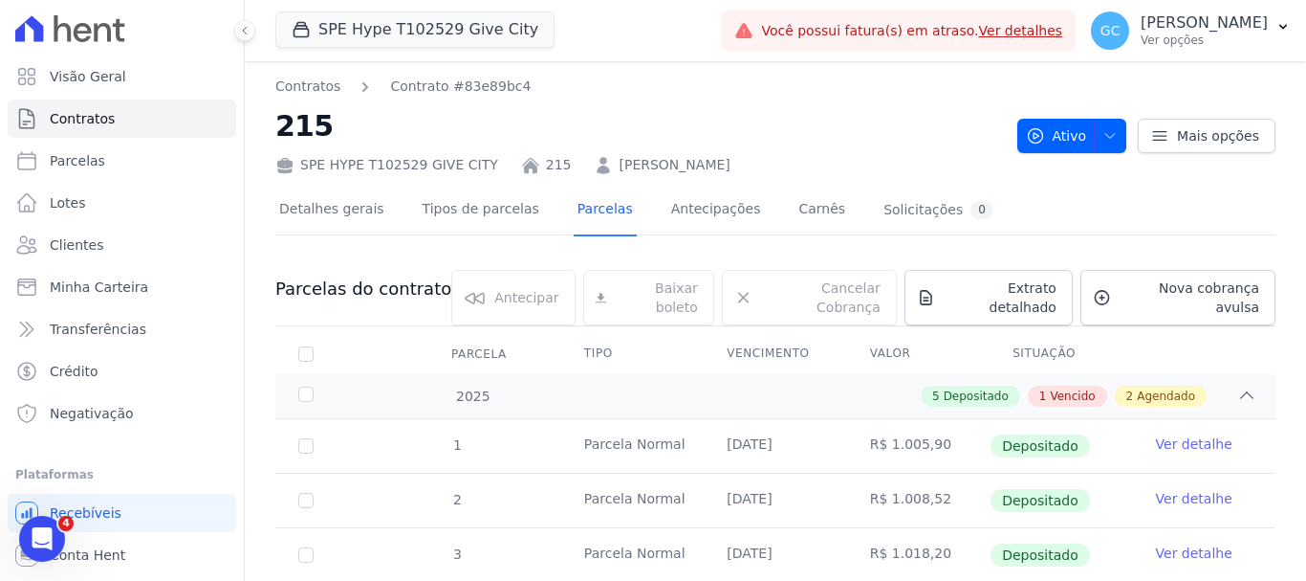
click at [615, 84] on nav "Contratos Contrato #83e89bc4" at bounding box center [638, 87] width 727 height 20
click at [49, 544] on div "Abertura do Messenger da Intercom" at bounding box center [39, 535] width 63 height 63
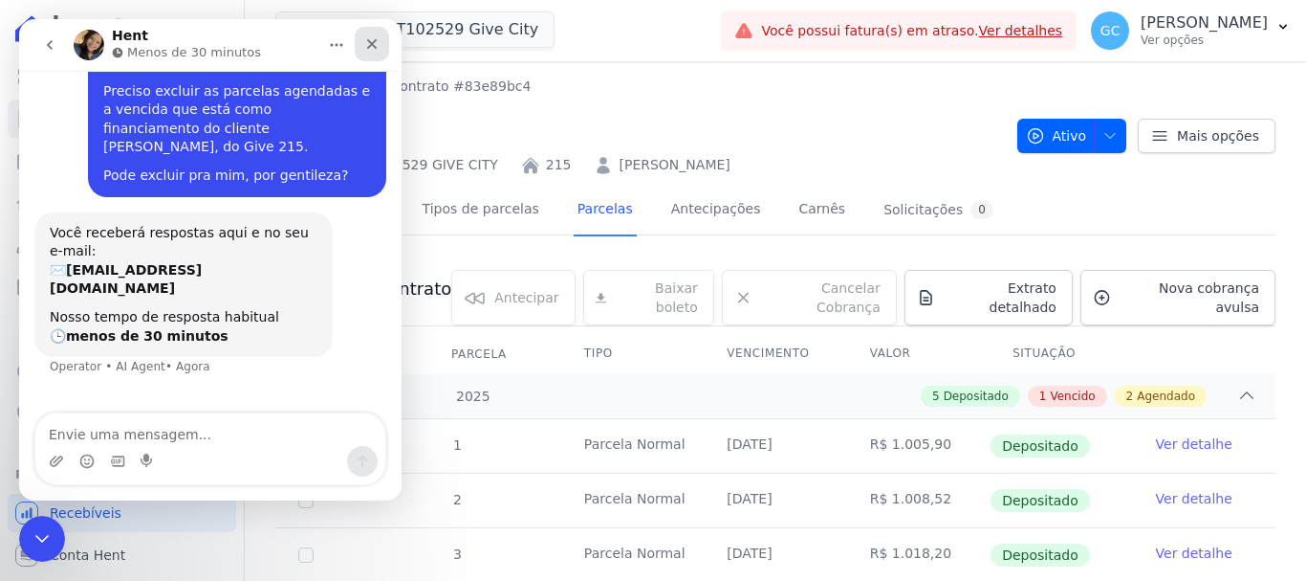
click at [370, 48] on icon "Fechar" at bounding box center [371, 43] width 15 height 15
